Goal: Information Seeking & Learning: Learn about a topic

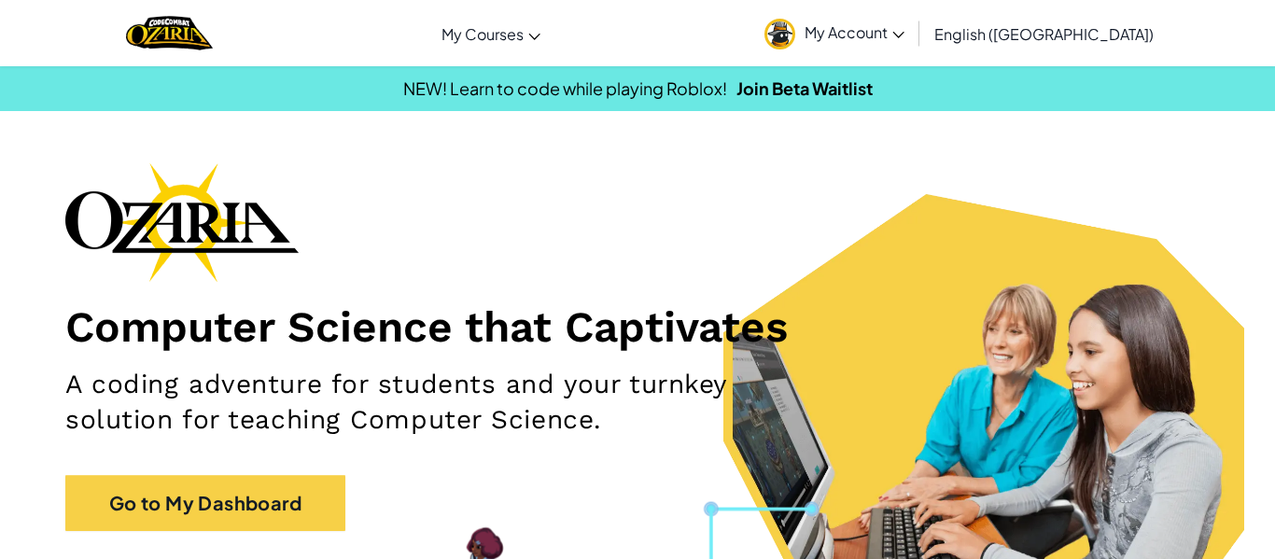
click at [905, 38] on span "My Account" at bounding box center [855, 32] width 100 height 20
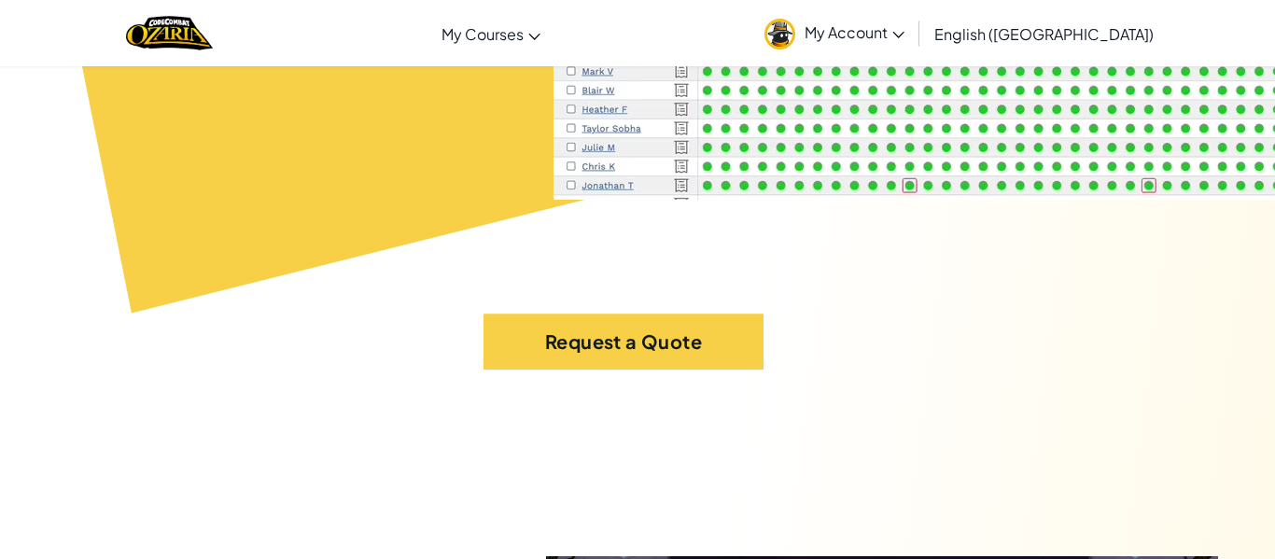
scroll to position [8161, 0]
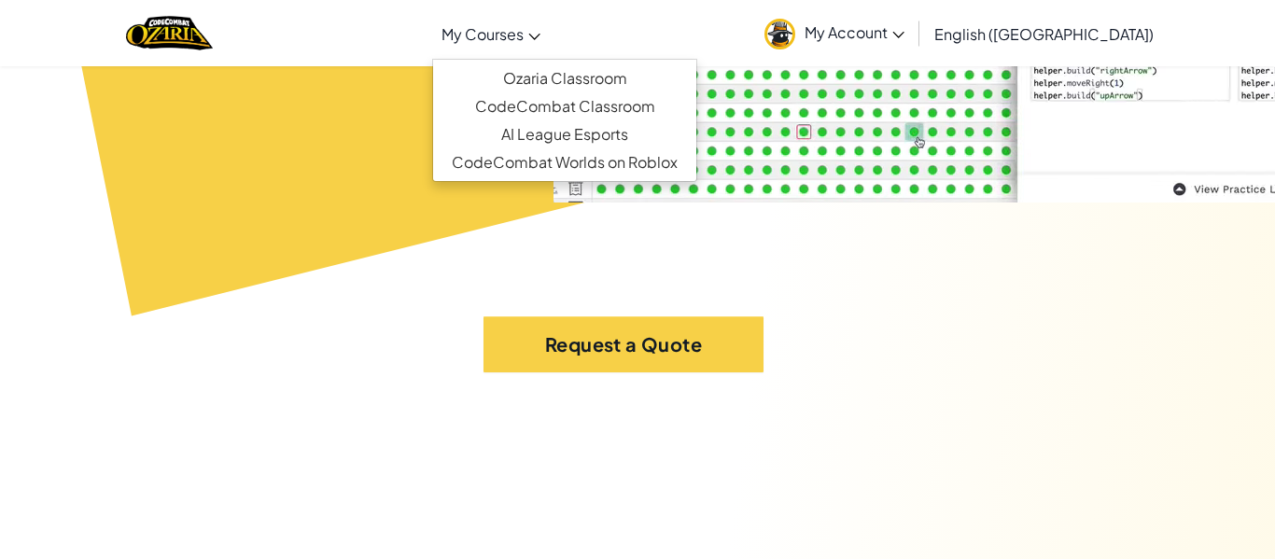
click at [524, 24] on span "My Courses" at bounding box center [483, 34] width 82 height 20
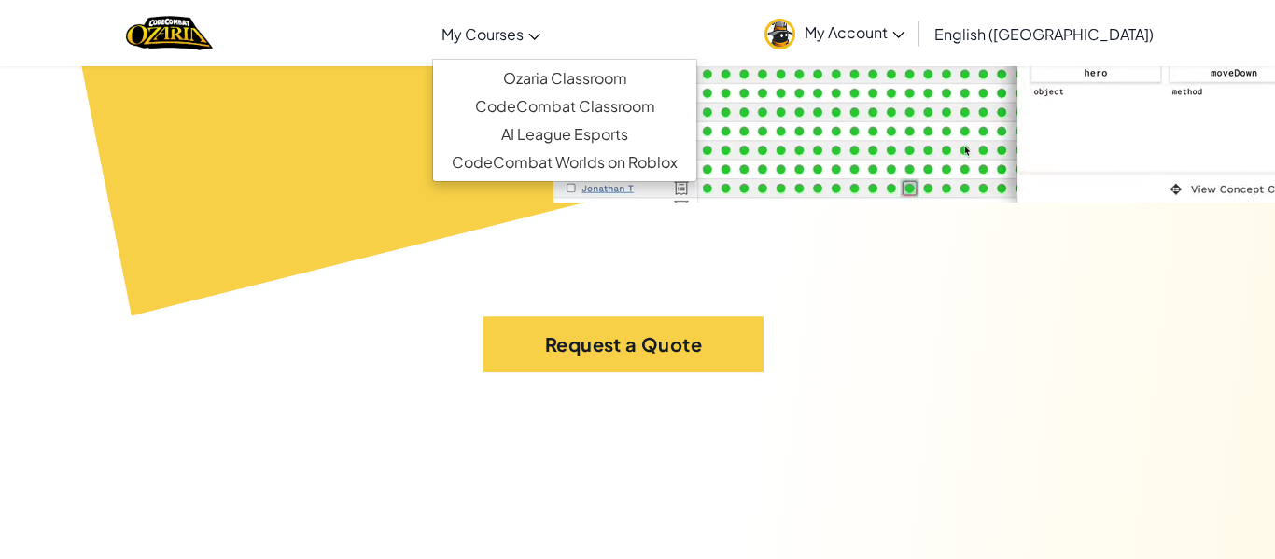
click at [818, 316] on div "Request a Quote" at bounding box center [623, 437] width 1145 height 243
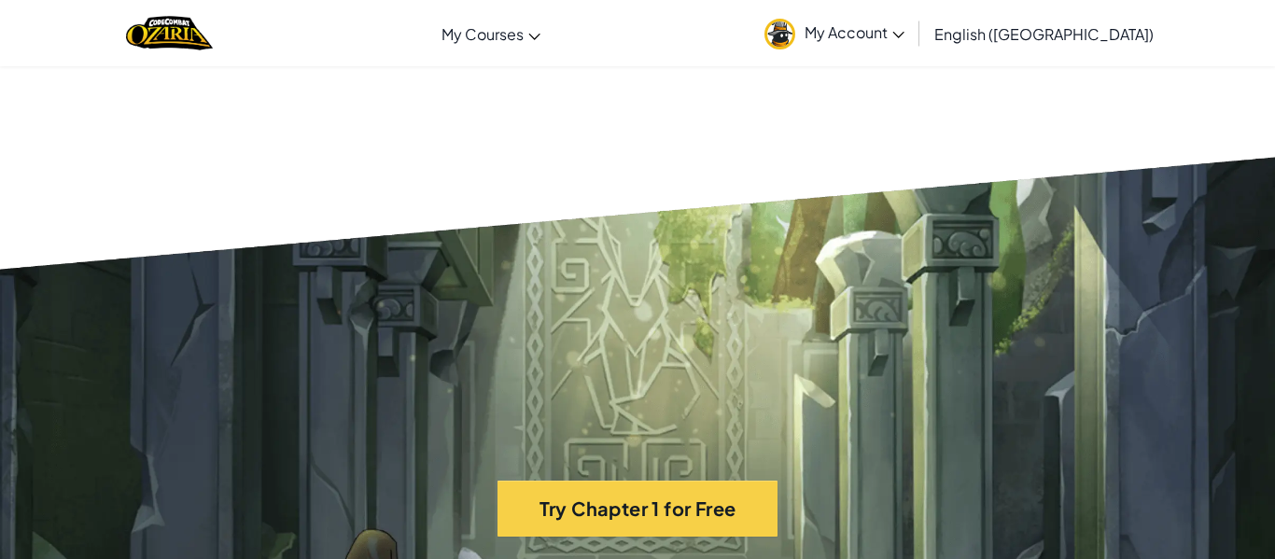
scroll to position [3408, 0]
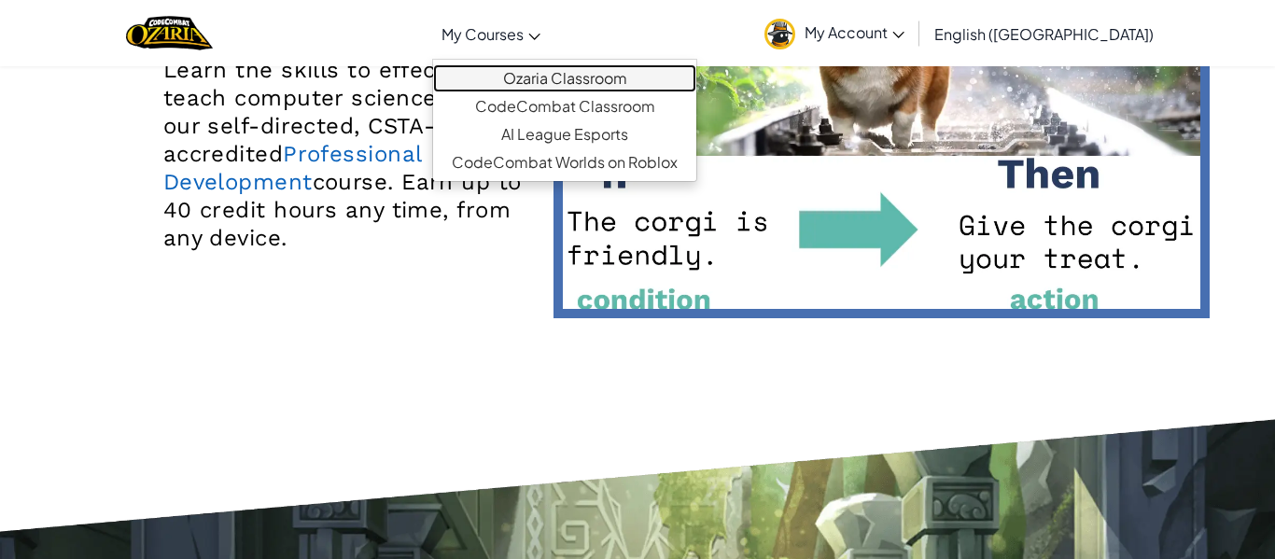
click at [588, 78] on link "Ozaria Classroom" at bounding box center [564, 78] width 263 height 28
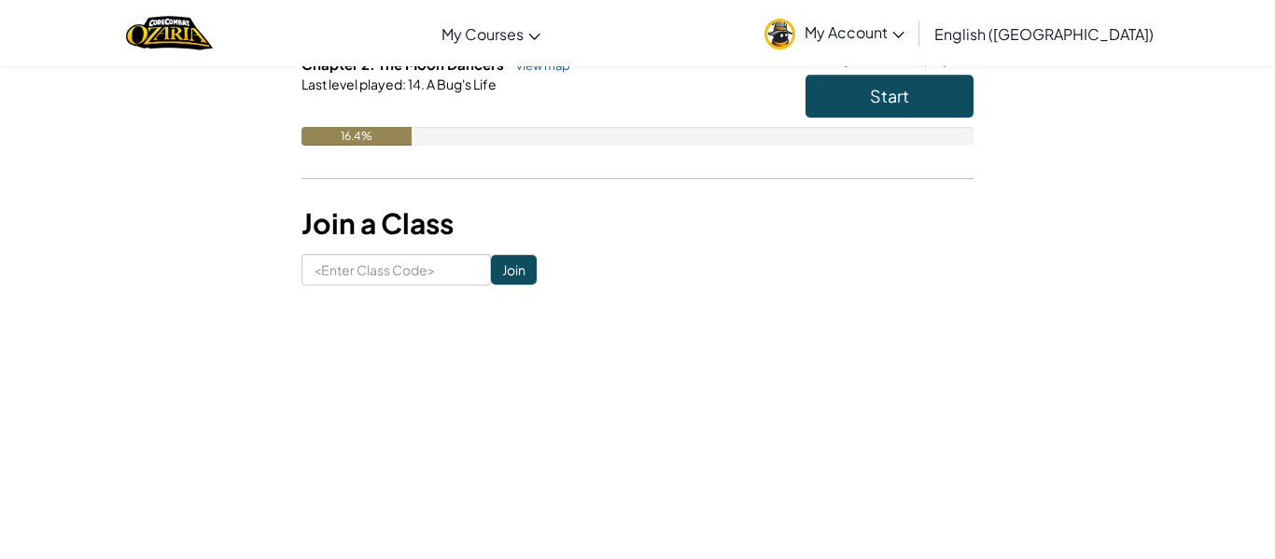
scroll to position [350, 0]
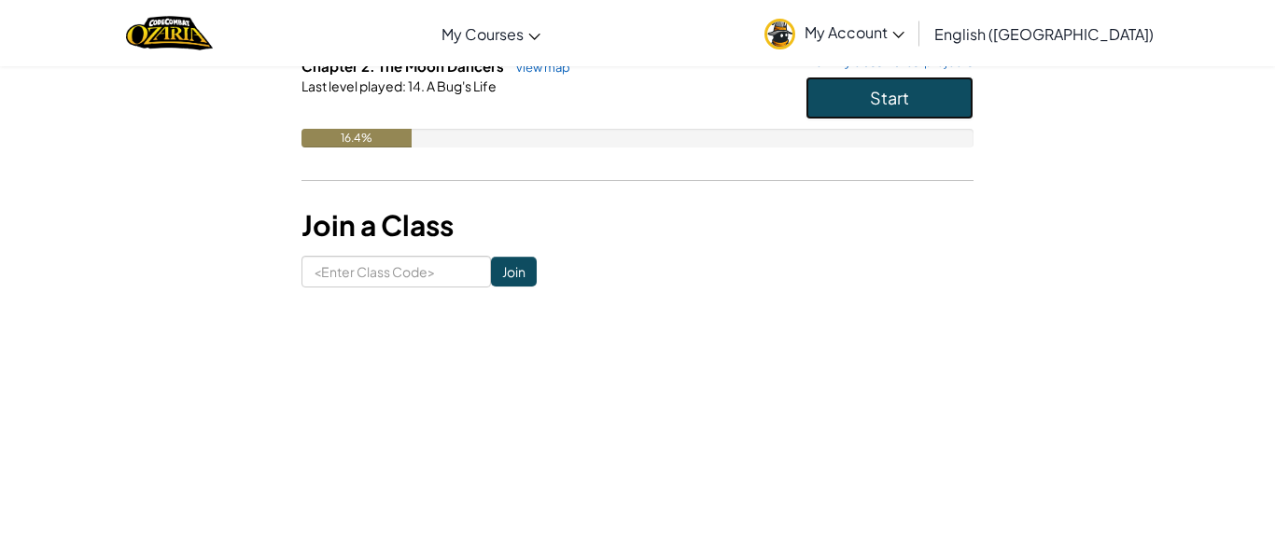
click at [882, 111] on button "Start" at bounding box center [890, 98] width 168 height 43
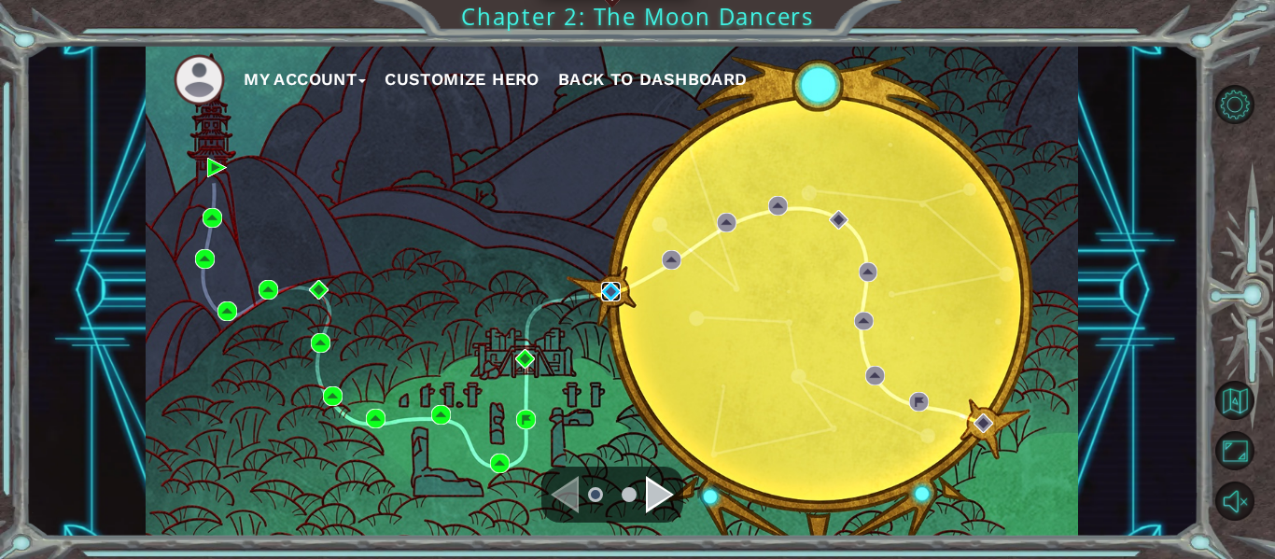
click at [608, 282] on img at bounding box center [611, 292] width 20 height 20
